Goal: Communication & Community: Answer question/provide support

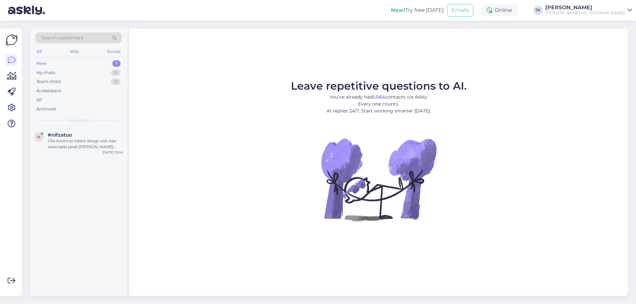
click at [44, 63] on div "New" at bounding box center [41, 63] width 10 height 7
click at [70, 146] on div "Üks küsimus tekkis ikkagi veel, kas seda lakki peab [PERSON_NAME] ostma?" at bounding box center [85, 144] width 75 height 12
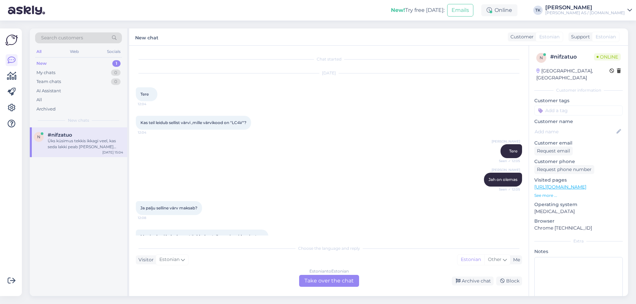
scroll to position [232, 0]
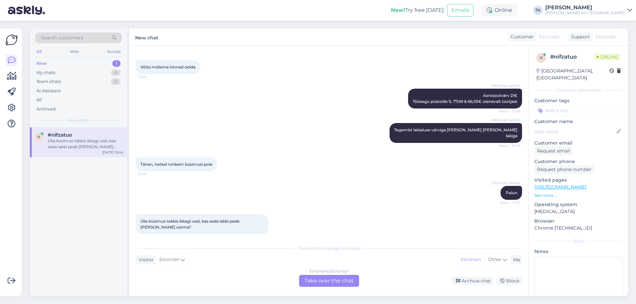
click at [341, 280] on div "Estonian to Estonian Take over the chat" at bounding box center [329, 281] width 60 height 12
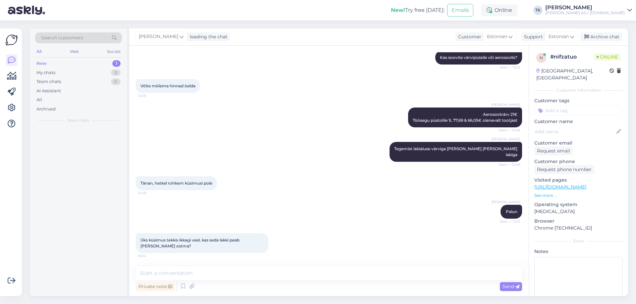
scroll to position [208, 0]
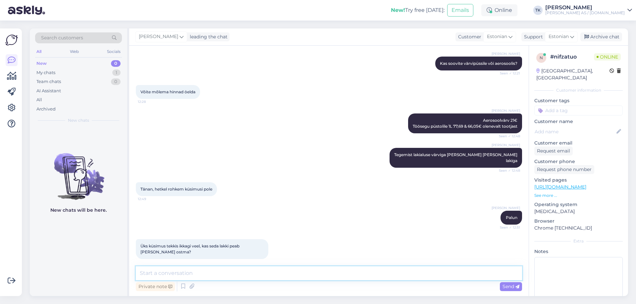
click at [173, 273] on textarea at bounding box center [329, 273] width 386 height 14
type textarea "Jah lakk on eraldi"
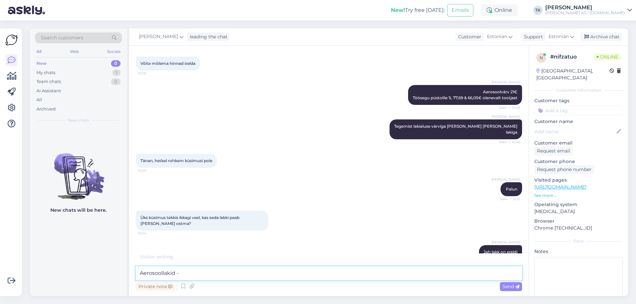
paste textarea "[URL][DOMAIN_NAME]"
type textarea "Aerosoollakid - [URL][DOMAIN_NAME]"
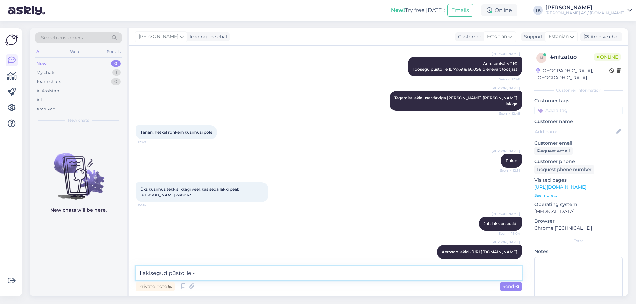
paste textarea "[URL][DOMAIN_NAME]"
type textarea "Lakisegud püstolile - [URL][DOMAIN_NAME]"
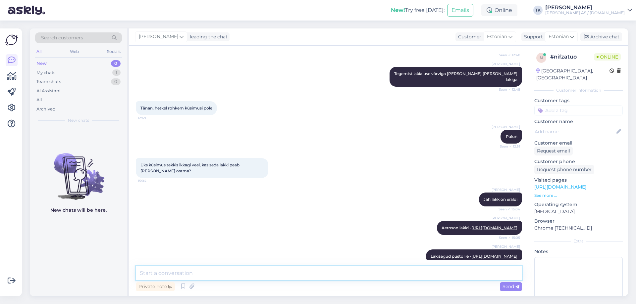
scroll to position [299, 0]
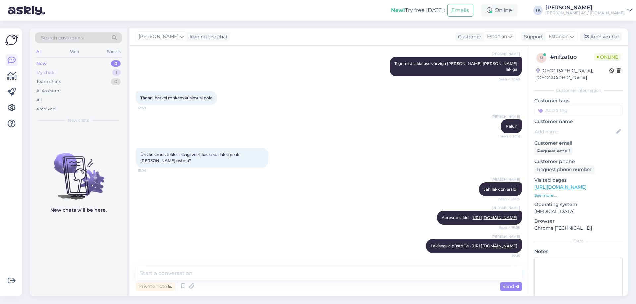
click at [50, 73] on div "My chats" at bounding box center [45, 73] width 19 height 7
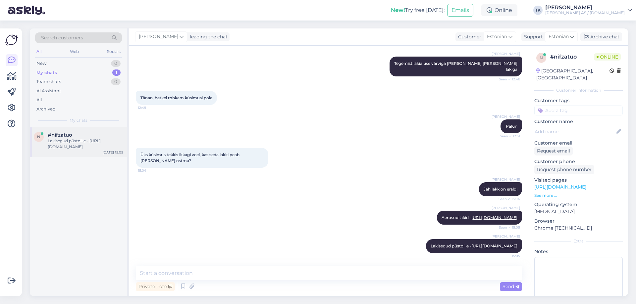
click at [59, 151] on div "n #nifzatuo Lakisegud püstolile - [URL][DOMAIN_NAME] [DATE] 15:05" at bounding box center [78, 142] width 97 height 30
